Goal: Check status: Check status

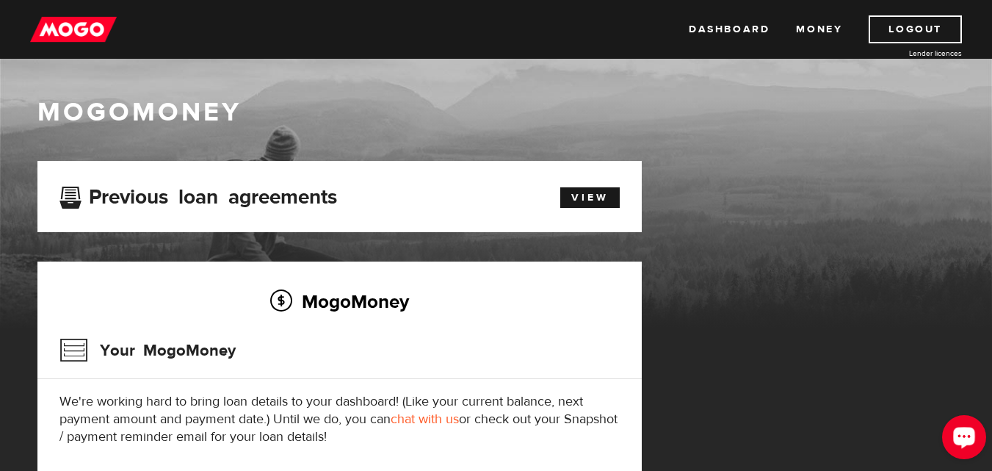
click at [959, 438] on icon "Open LiveChat chat widget" at bounding box center [964, 437] width 14 height 10
click at [659, 106] on h1 "MogoMoney" at bounding box center [496, 112] width 918 height 31
click at [753, 25] on link "Dashboard" at bounding box center [729, 29] width 81 height 28
click at [597, 191] on link "View" at bounding box center [589, 197] width 59 height 21
click at [739, 21] on link "Dashboard" at bounding box center [729, 29] width 81 height 28
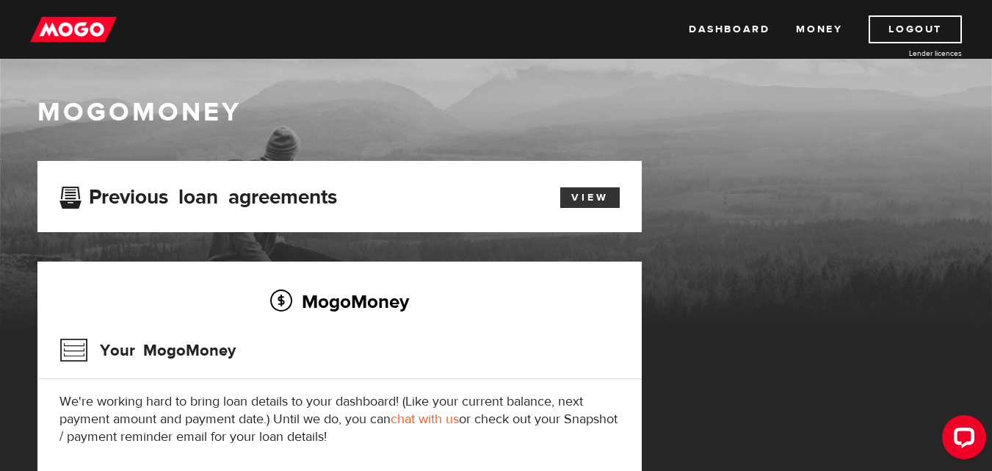
click at [598, 187] on link "View" at bounding box center [589, 197] width 59 height 21
